Goal: Task Accomplishment & Management: Manage account settings

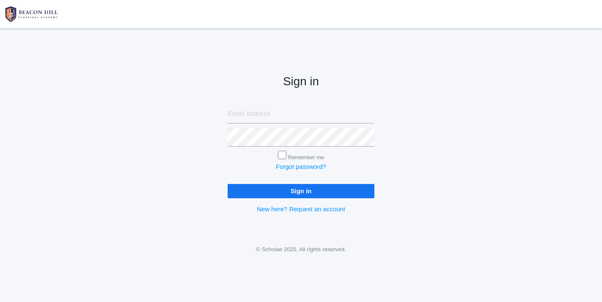
click at [242, 114] on input "email" at bounding box center [301, 113] width 147 height 19
type input "[EMAIL_ADDRESS][DOMAIN_NAME]"
click at [315, 193] on input "Sign in" at bounding box center [301, 191] width 147 height 14
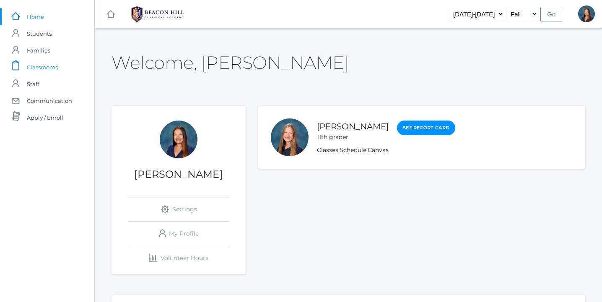
click at [46, 67] on span "Classrooms" at bounding box center [42, 67] width 31 height 17
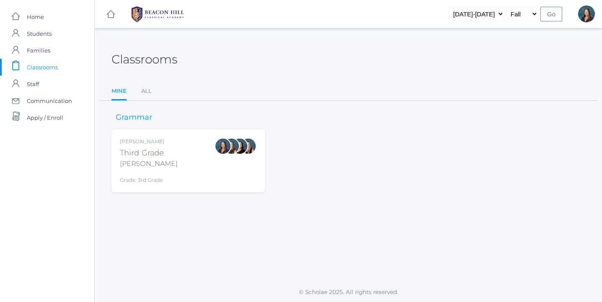
click at [193, 177] on div "Lori Webster Third Grade Webster Grade: 3rd Grade 03LA" at bounding box center [188, 161] width 137 height 46
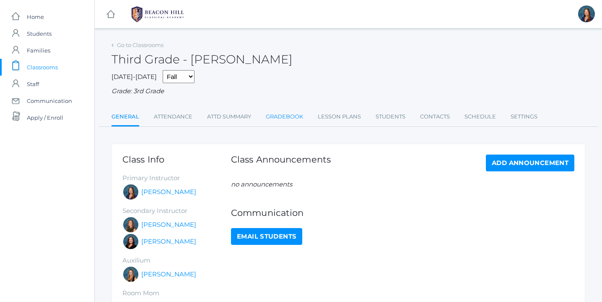
click at [281, 118] on link "Gradebook" at bounding box center [284, 116] width 37 height 17
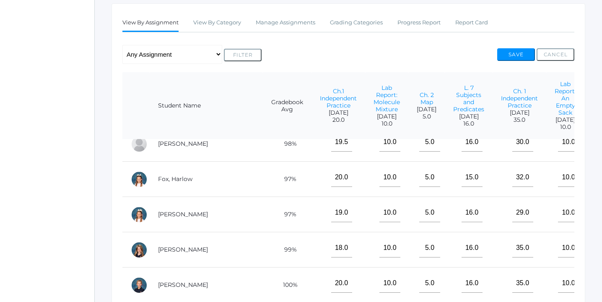
scroll to position [140, 0]
click at [292, 23] on link "Manage Assignments" at bounding box center [286, 23] width 60 height 17
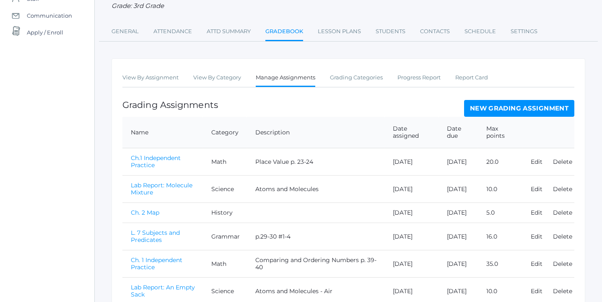
scroll to position [83, 0]
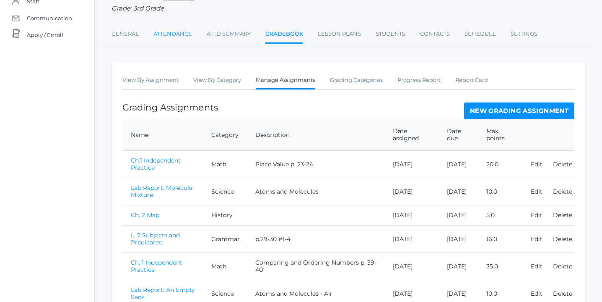
click at [178, 33] on link "Attendance" at bounding box center [173, 34] width 39 height 17
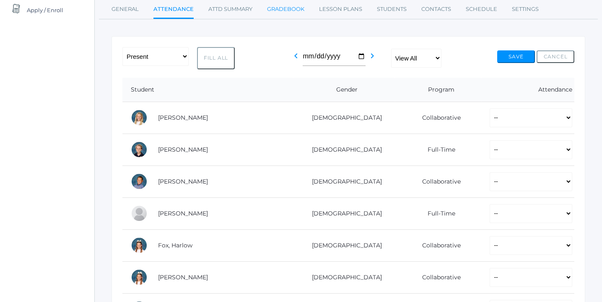
scroll to position [113, 0]
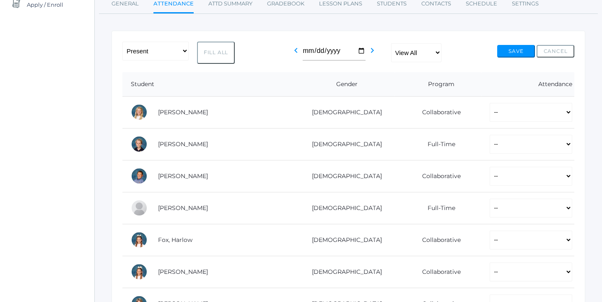
click at [218, 54] on button "Fill All" at bounding box center [216, 53] width 38 height 22
select select "P"
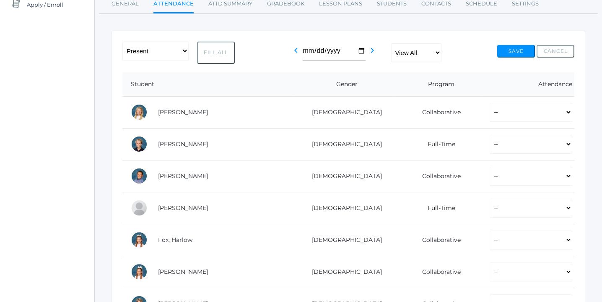
select select "P"
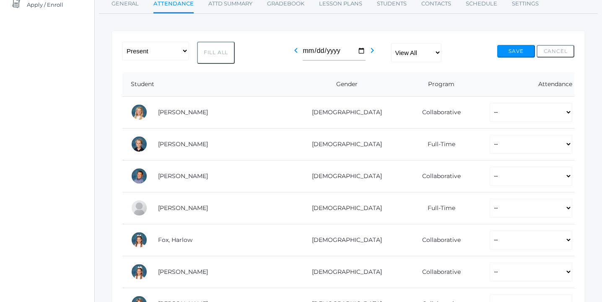
select select "P"
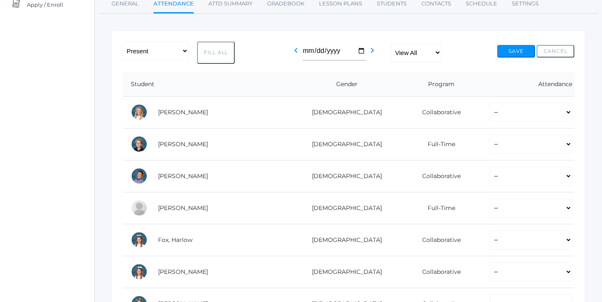
select select "P"
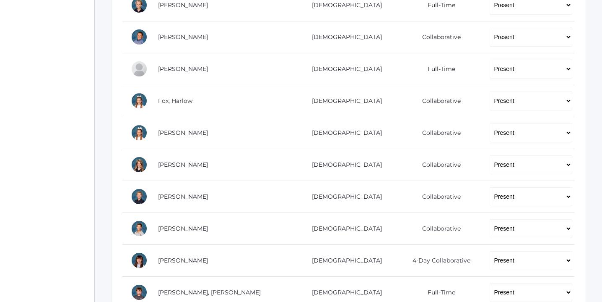
scroll to position [261, 0]
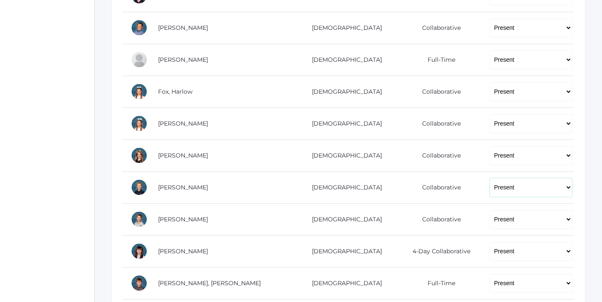
click at [566, 186] on select "-- Present Present-At-Home Tardy Excused Tardy Unexcused Absent Excused Absent …" at bounding box center [531, 187] width 83 height 19
select select "TE"
click at [490, 178] on select "-- Present Present-At-Home Tardy Excused Tardy Unexcused Absent Excused Absent …" at bounding box center [531, 187] width 83 height 19
click at [568, 218] on select "-- Present Present-At-Home Tardy Excused Tardy Unexcused Absent Excused Absent …" at bounding box center [531, 219] width 83 height 19
select select "TE"
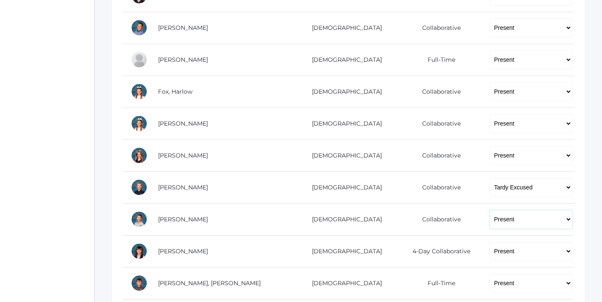
click at [490, 210] on select "-- Present Present-At-Home Tardy Excused Tardy Unexcused Absent Excused Absent …" at bounding box center [531, 219] width 83 height 19
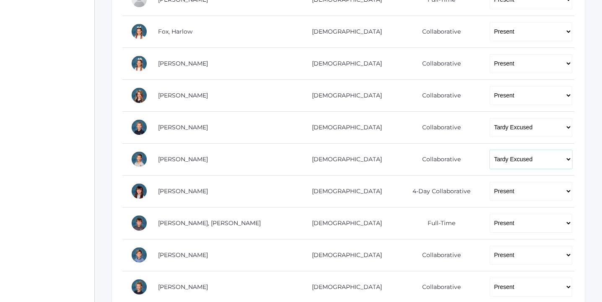
scroll to position [328, 0]
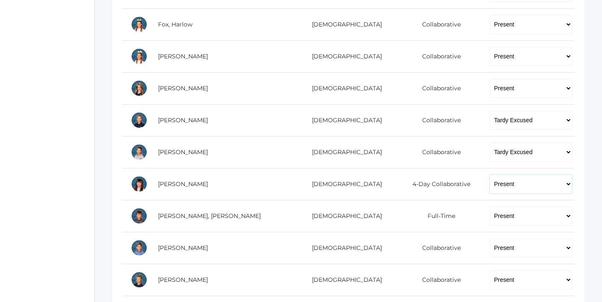
click at [565, 182] on select "-- Present Present-At-Home Tardy Excused Tardy Unexcused Absent Excused Absent …" at bounding box center [531, 184] width 83 height 19
select select "TE"
click at [490, 175] on select "-- Present Present-At-Home Tardy Excused Tardy Unexcused Absent Excused Absent …" at bounding box center [531, 184] width 83 height 19
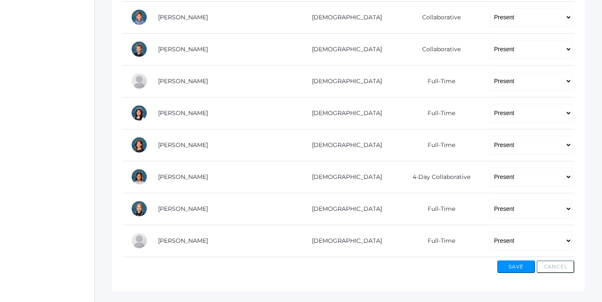
scroll to position [579, 0]
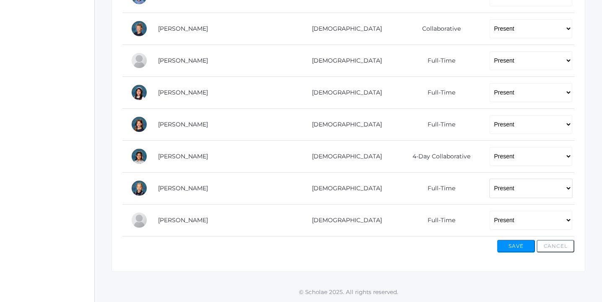
click at [567, 186] on select "-- Present Present-At-Home Tardy Excused Tardy Unexcused Absent Excused Absent …" at bounding box center [531, 188] width 83 height 19
select select "TU"
click at [490, 179] on select "-- Present Present-At-Home Tardy Excused Tardy Unexcused Absent Excused Absent …" at bounding box center [531, 188] width 83 height 19
click at [566, 219] on select "-- Present Present-At-Home Tardy Excused Tardy Unexcused Absent Excused Absent …" at bounding box center [531, 220] width 83 height 19
select select "AE"
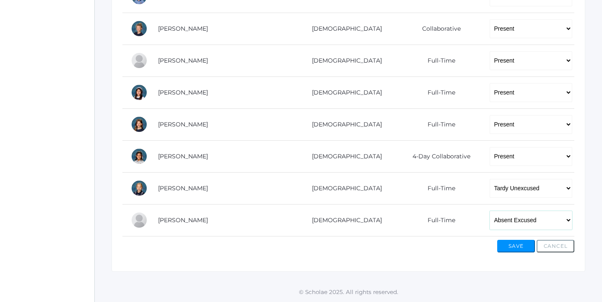
click at [490, 211] on select "-- Present Present-At-Home Tardy Excused Tardy Unexcused Absent Excused Absent …" at bounding box center [531, 220] width 83 height 19
click at [515, 247] on button "Save" at bounding box center [517, 246] width 38 height 13
